Goal: Task Accomplishment & Management: Find specific page/section

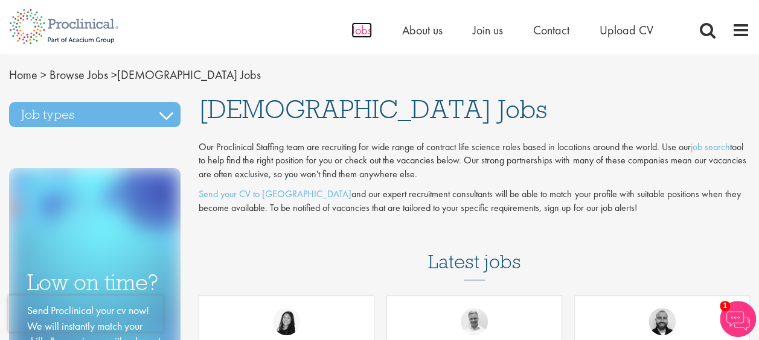
click at [362, 34] on span "Jobs" at bounding box center [361, 30] width 21 height 16
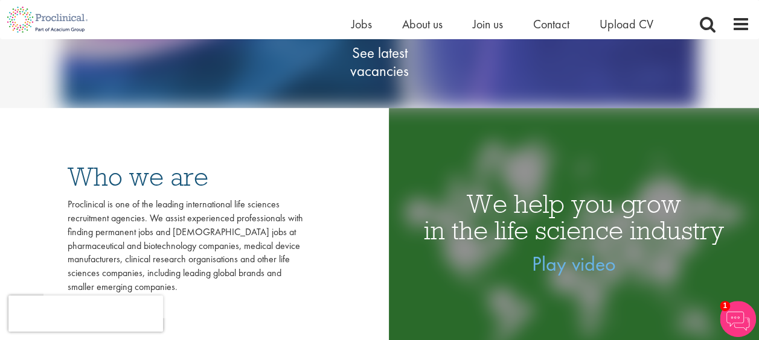
scroll to position [60, 0]
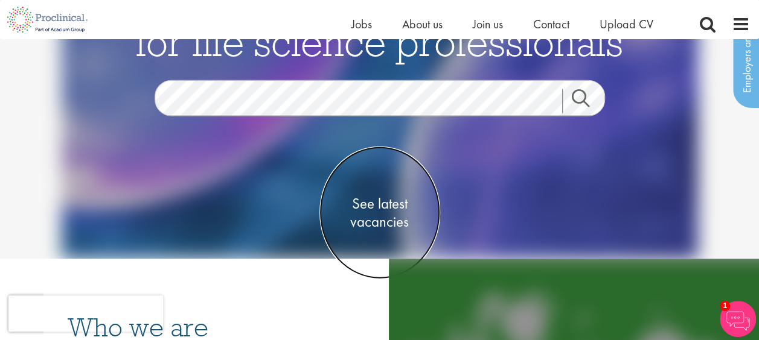
click at [367, 197] on span "See latest vacancies" at bounding box center [379, 213] width 121 height 36
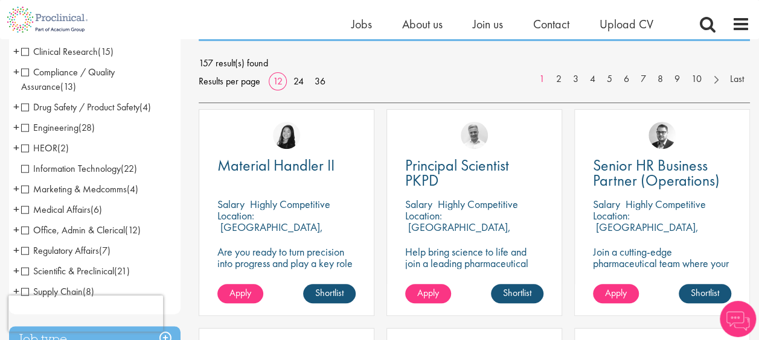
scroll to position [181, 0]
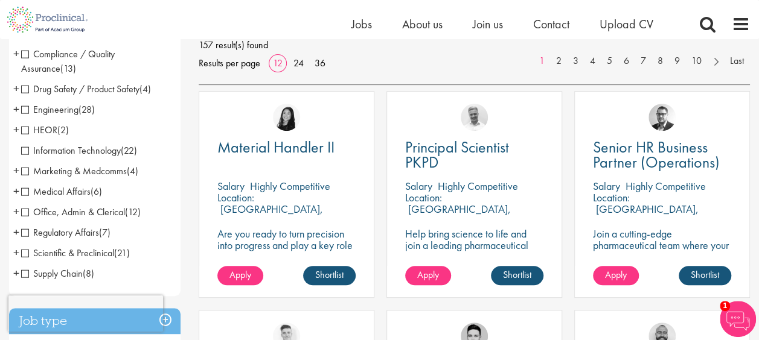
click at [26, 194] on span "Medical Affairs" at bounding box center [55, 191] width 69 height 13
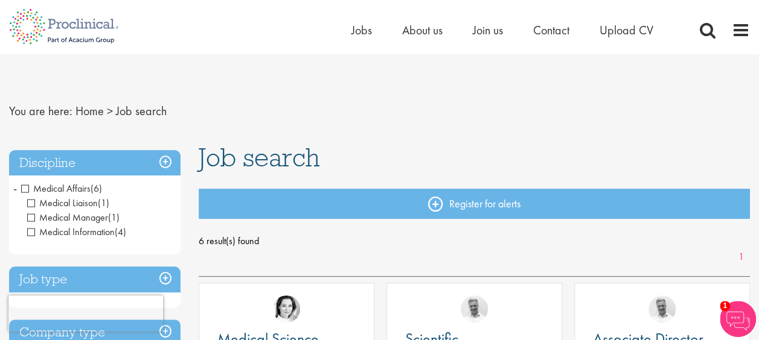
click at [24, 188] on span "Medical Affairs" at bounding box center [55, 188] width 69 height 13
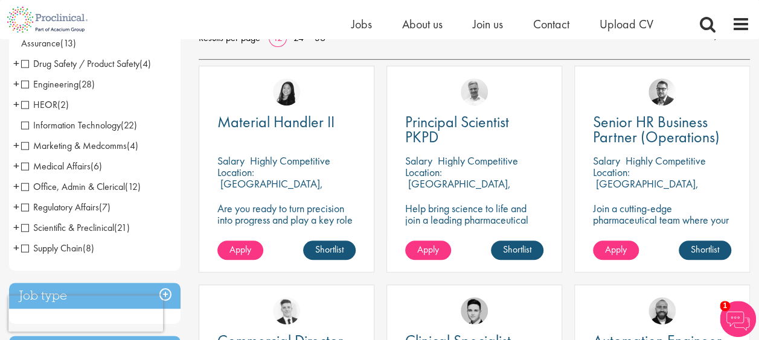
scroll to position [181, 0]
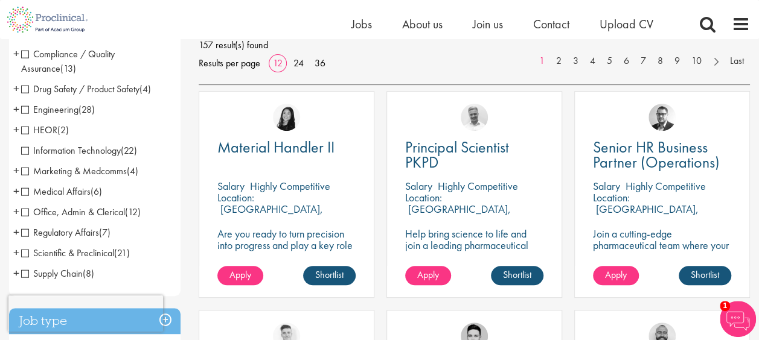
click at [25, 90] on span "Drug Safety / Product Safety" at bounding box center [80, 89] width 118 height 13
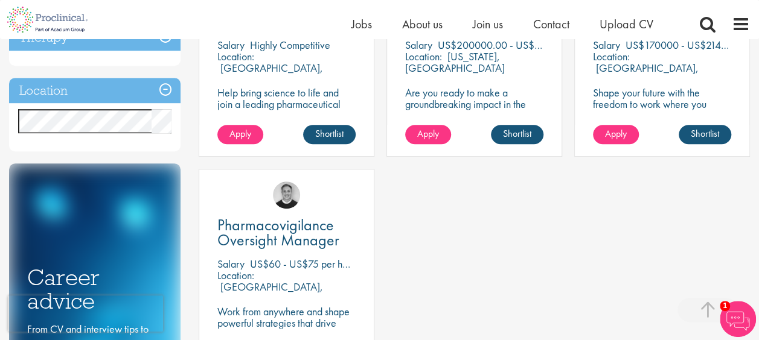
scroll to position [254, 0]
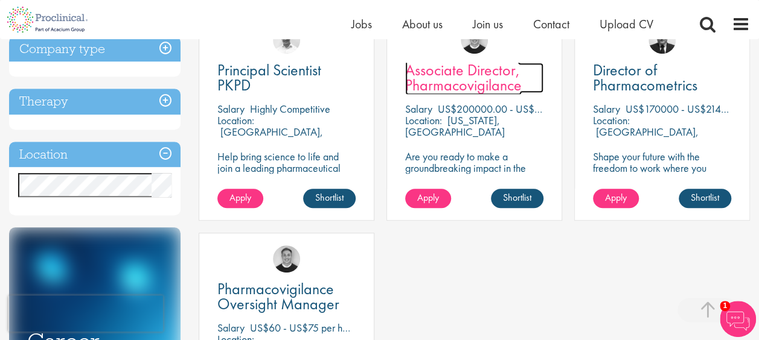
click at [460, 88] on span "Associate Director, Pharmacovigilance" at bounding box center [463, 78] width 116 height 36
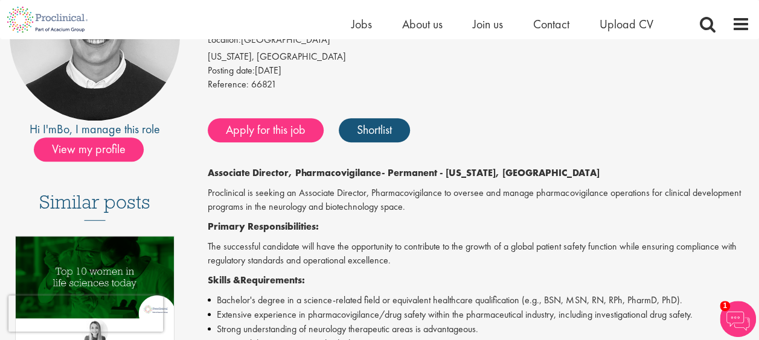
scroll to position [241, 0]
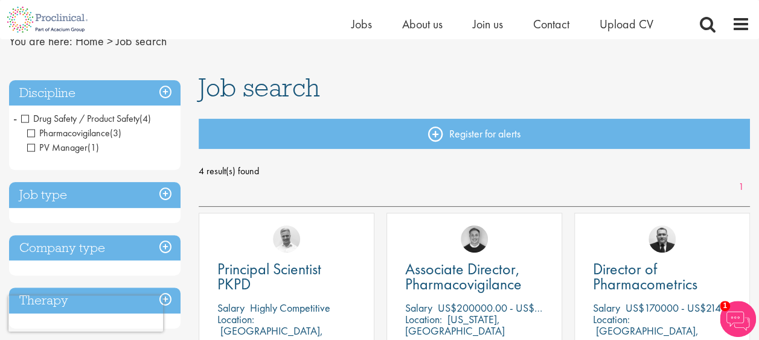
scroll to position [23, 0]
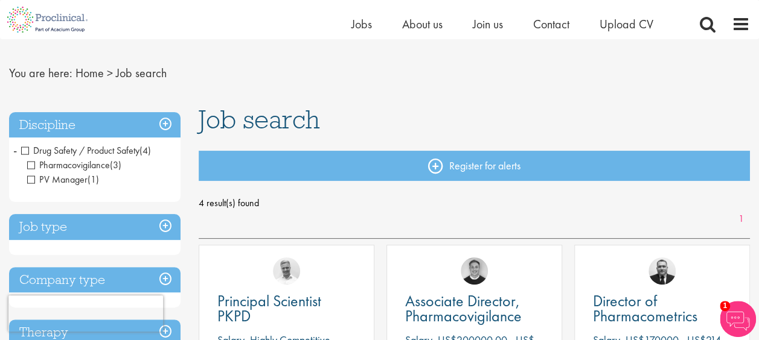
click at [25, 147] on span "Drug Safety / Product Safety" at bounding box center [80, 150] width 118 height 13
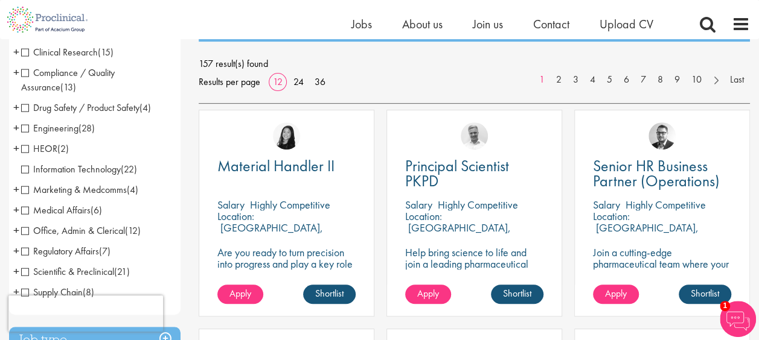
scroll to position [181, 0]
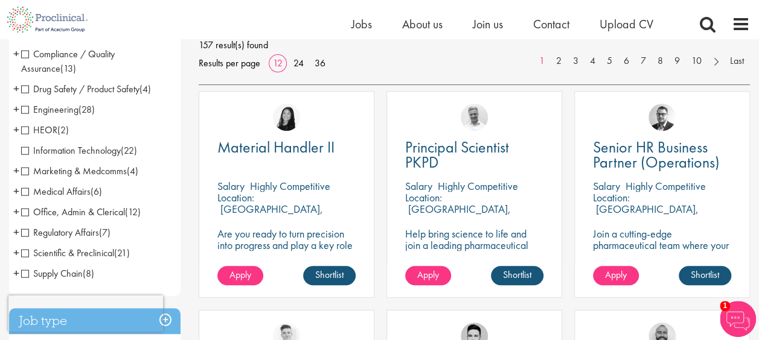
click at [23, 256] on span "Scientific & Preclinical" at bounding box center [67, 253] width 93 height 13
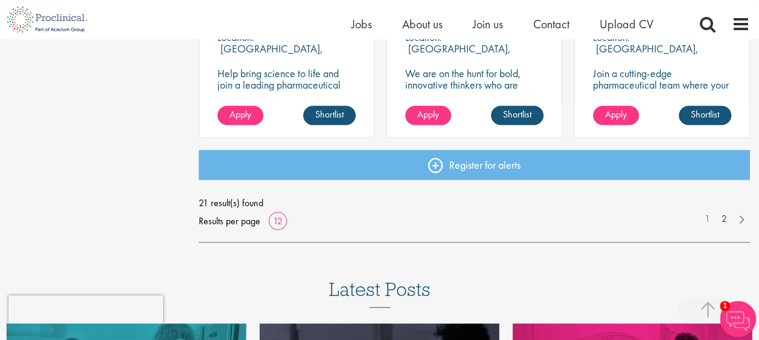
scroll to position [1026, 0]
